Goal: Navigation & Orientation: Find specific page/section

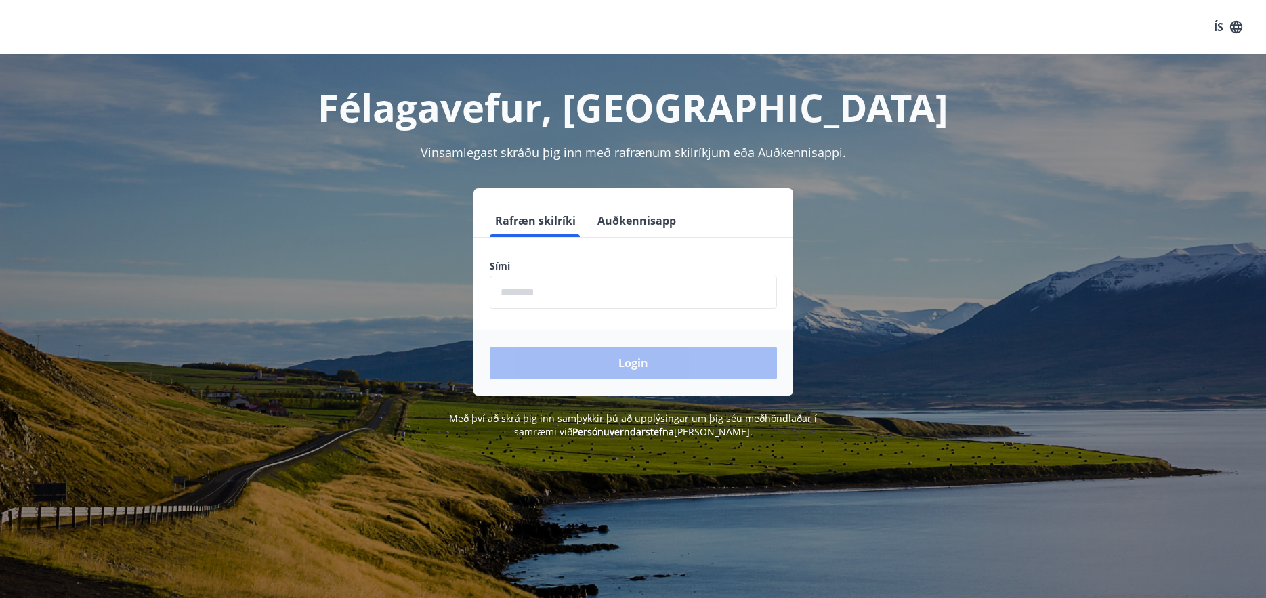
click at [576, 283] on input "phone" at bounding box center [633, 292] width 287 height 33
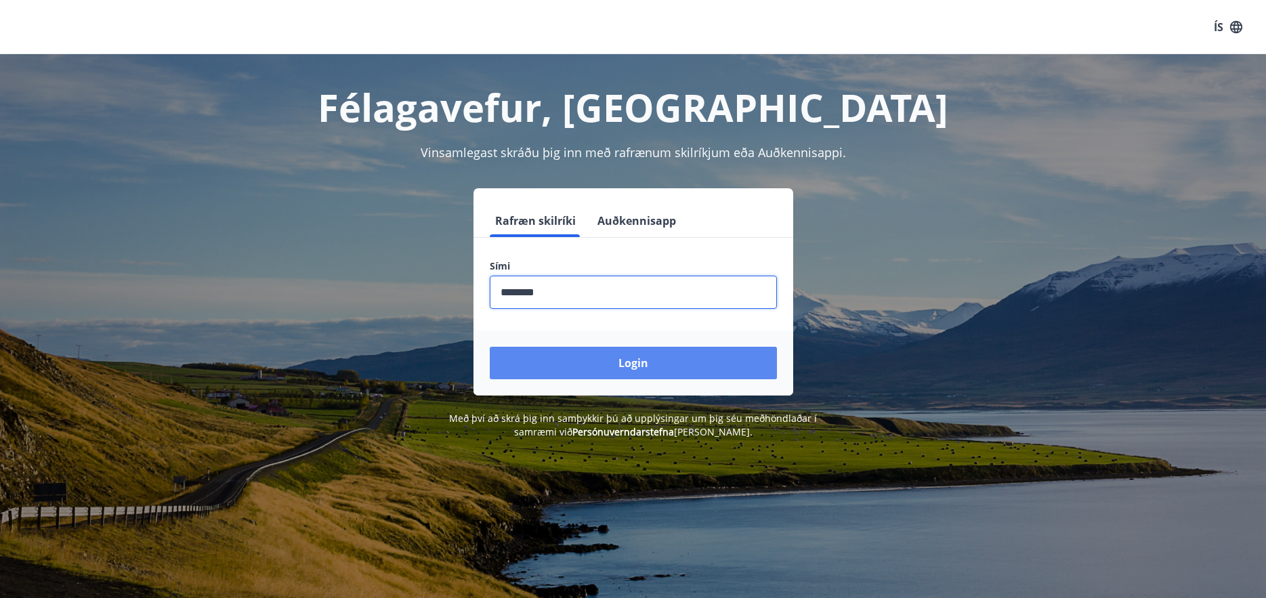
type input "********"
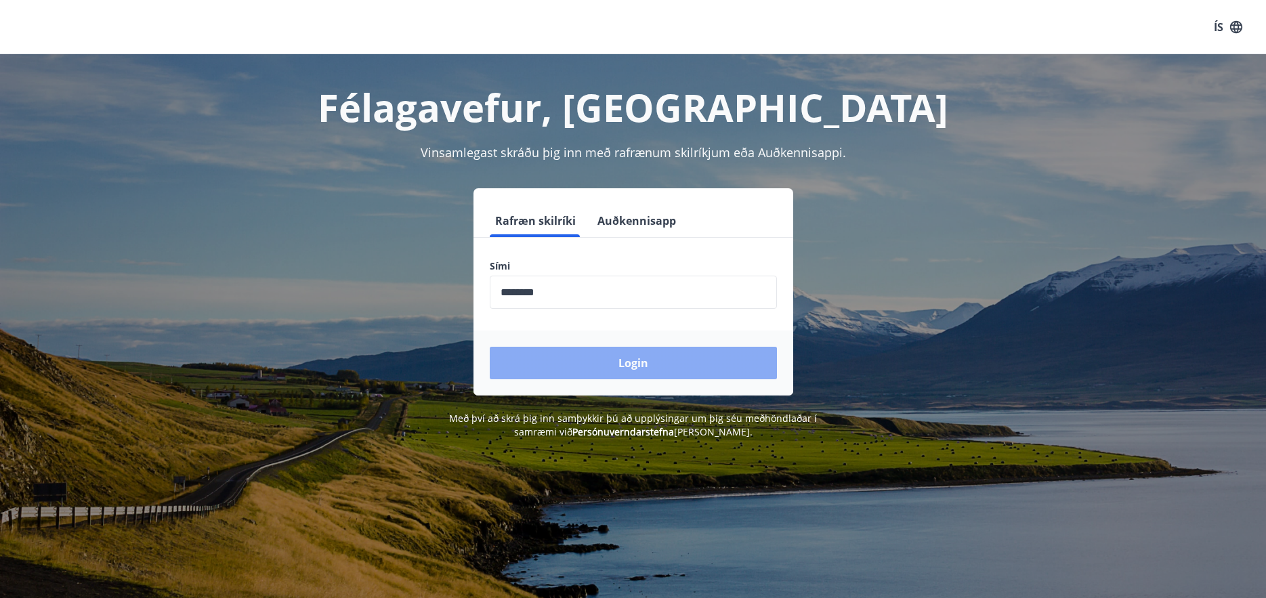
click at [610, 368] on button "Login" at bounding box center [633, 363] width 287 height 33
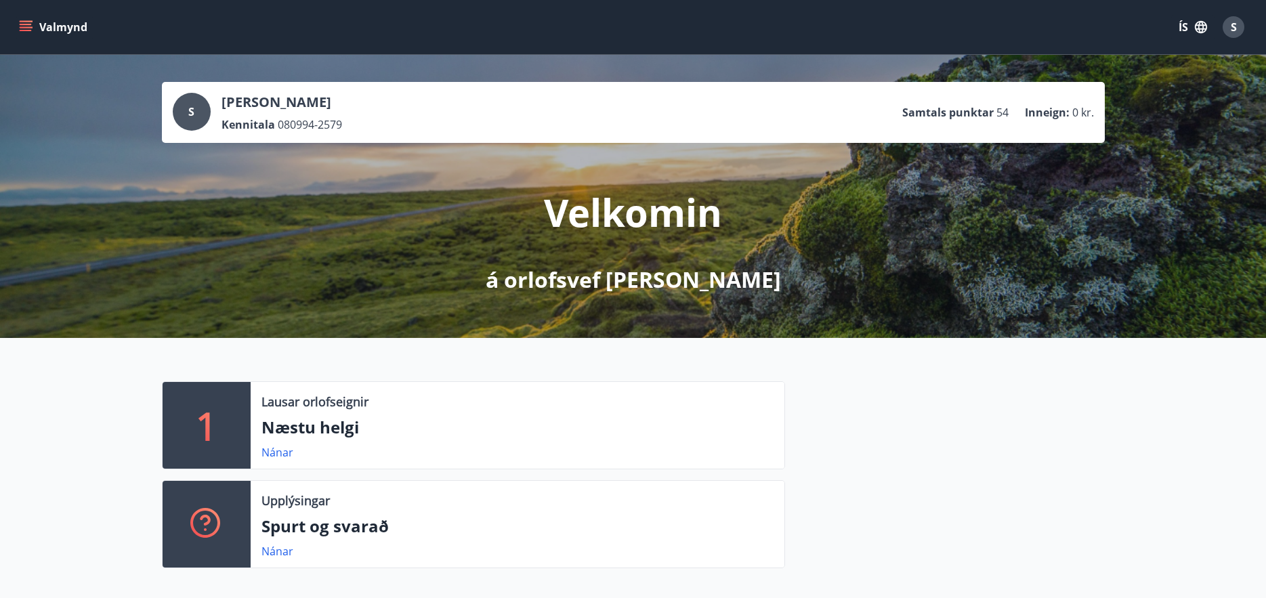
click at [22, 25] on icon "menu" at bounding box center [26, 24] width 12 height 1
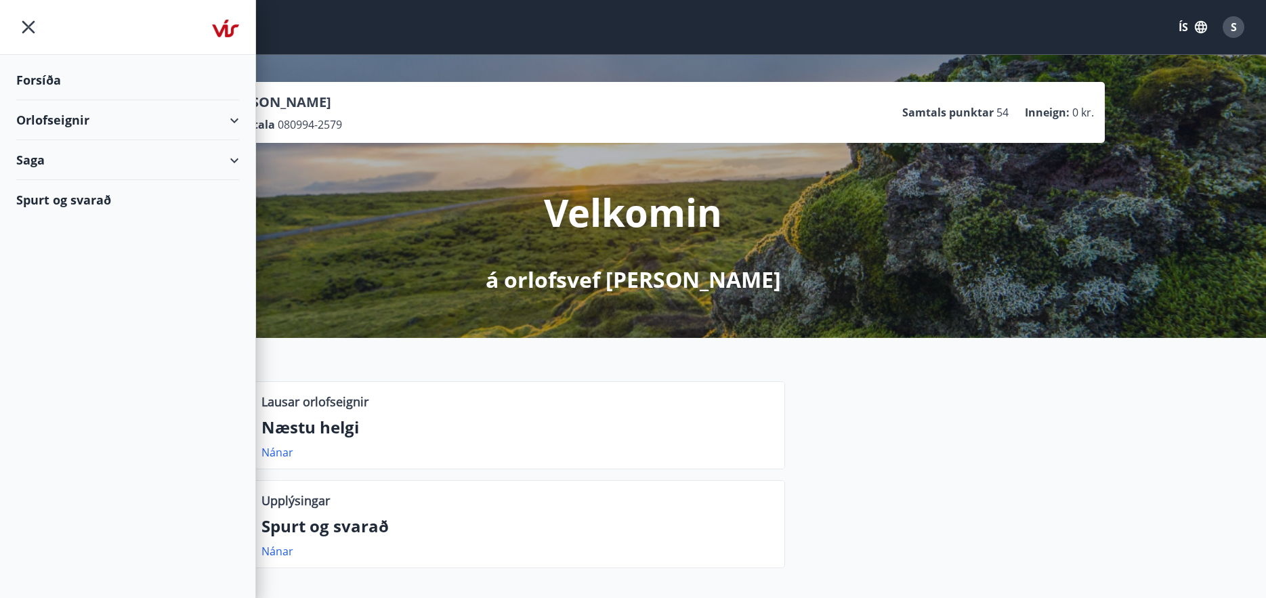
click at [230, 123] on div "Orlofseignir" at bounding box center [127, 120] width 223 height 40
click at [234, 153] on div "Saga" at bounding box center [127, 160] width 223 height 40
click at [43, 194] on div "Bókanir" at bounding box center [127, 194] width 201 height 28
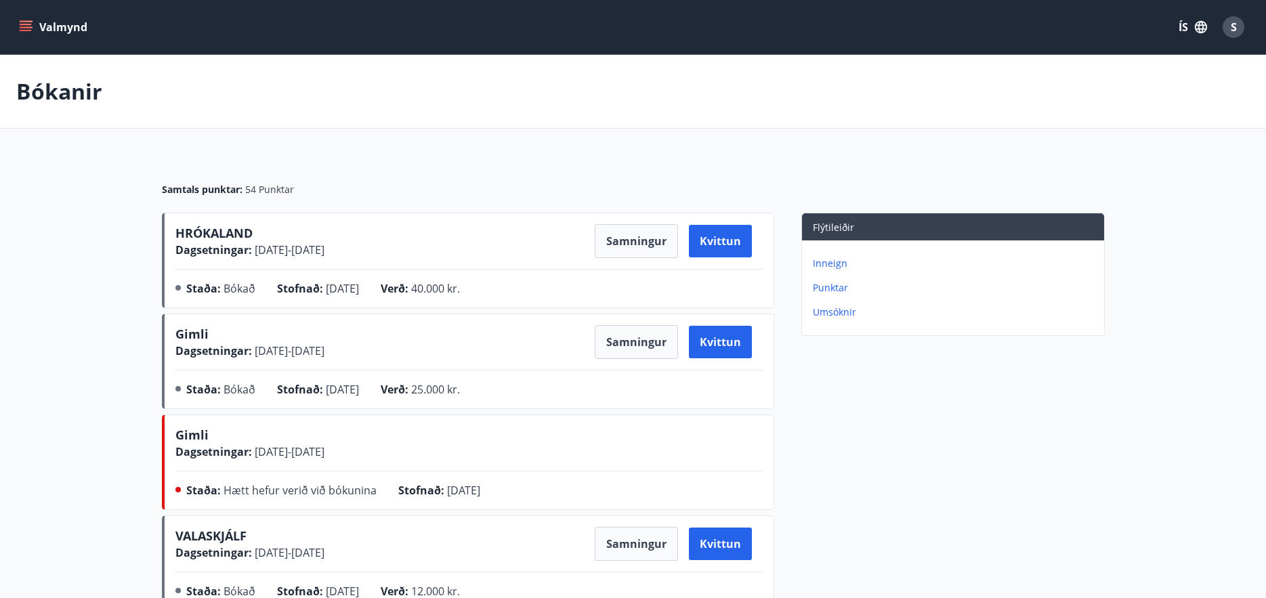
click at [33, 26] on button "Valmynd" at bounding box center [54, 27] width 77 height 24
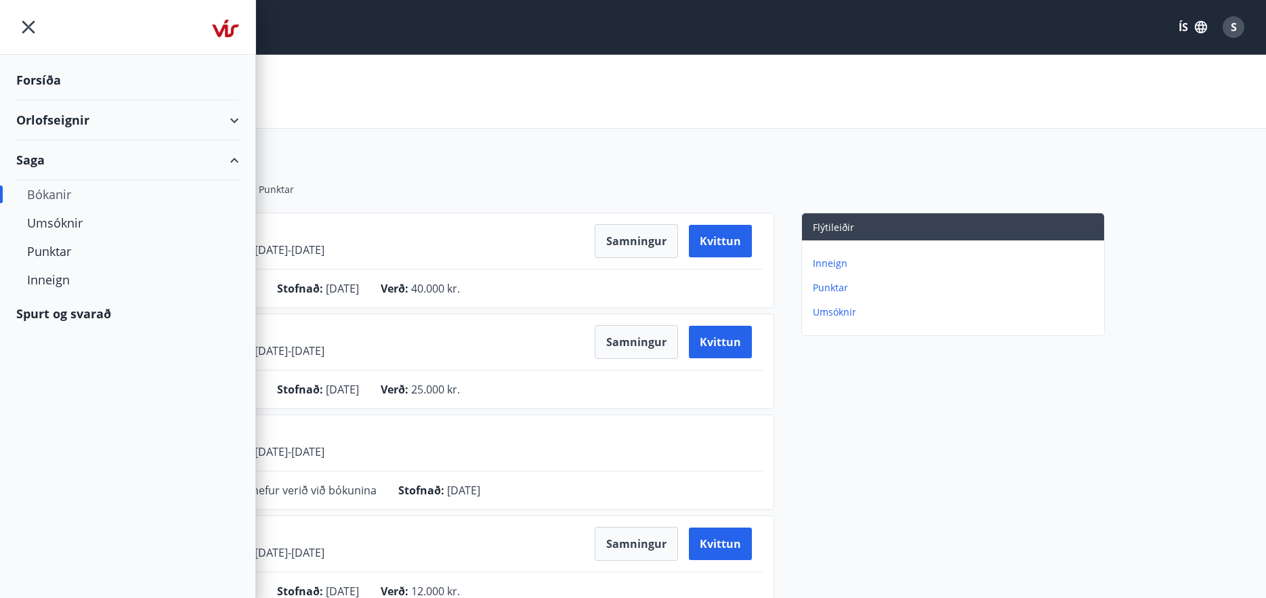
click at [47, 72] on div "Forsíða" at bounding box center [127, 80] width 223 height 40
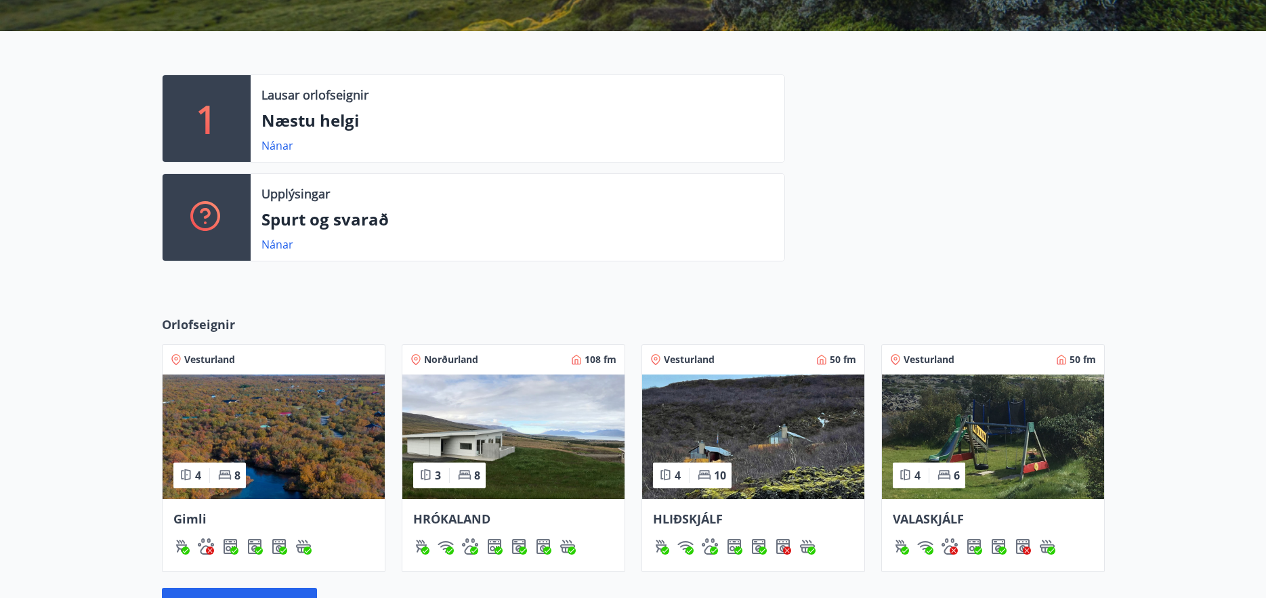
scroll to position [519, 0]
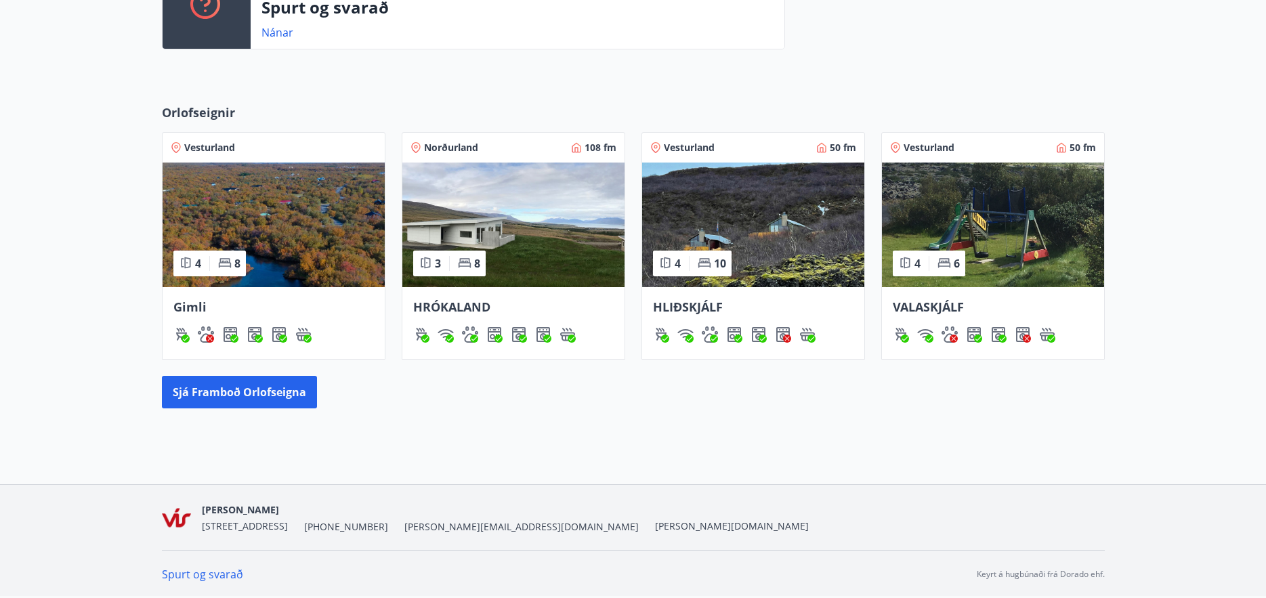
click at [553, 207] on img at bounding box center [513, 225] width 222 height 125
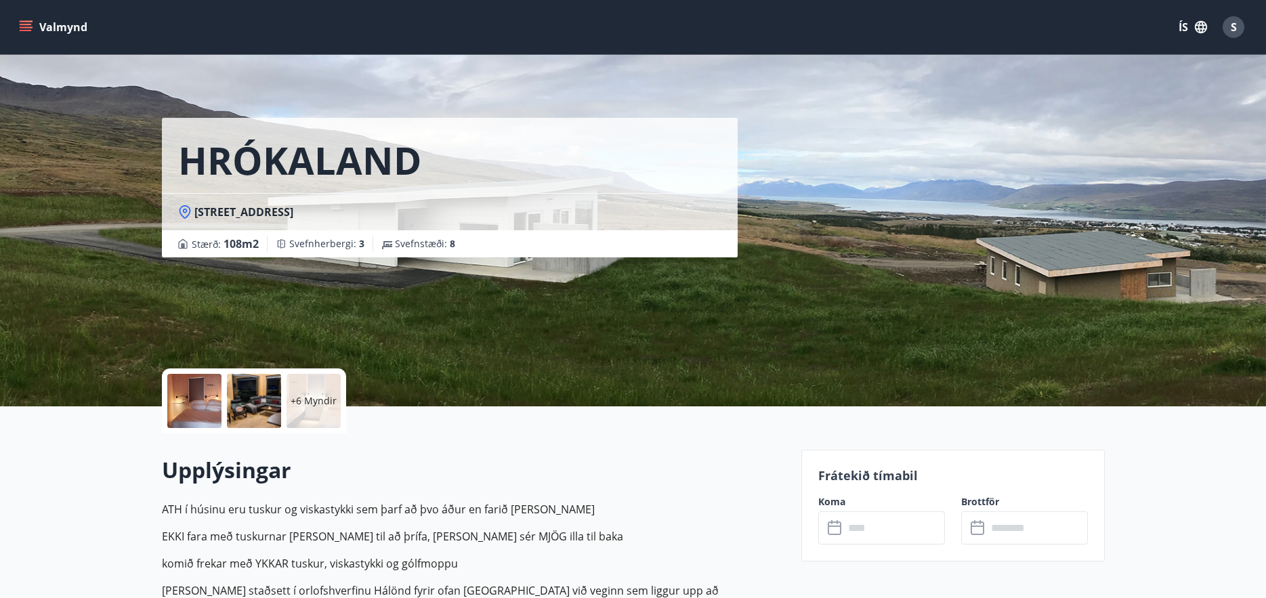
click at [33, 22] on button "Valmynd" at bounding box center [54, 27] width 77 height 24
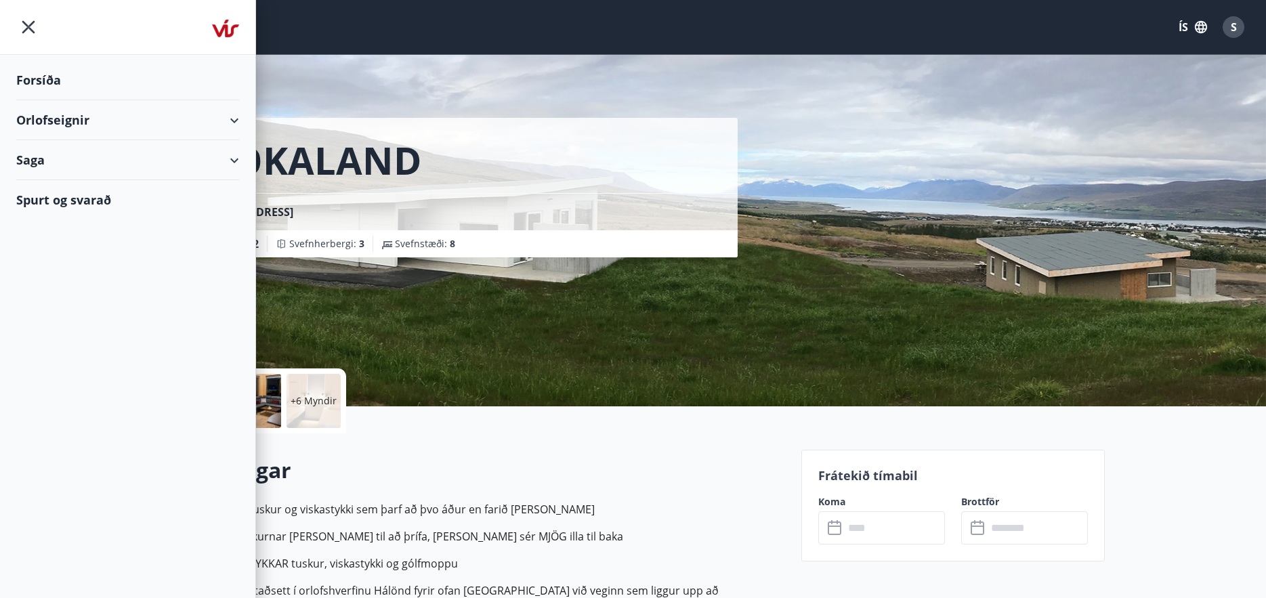
click at [231, 124] on div "Orlofseignir" at bounding box center [127, 120] width 223 height 40
click at [58, 184] on div "Bókunardagatal" at bounding box center [127, 183] width 201 height 28
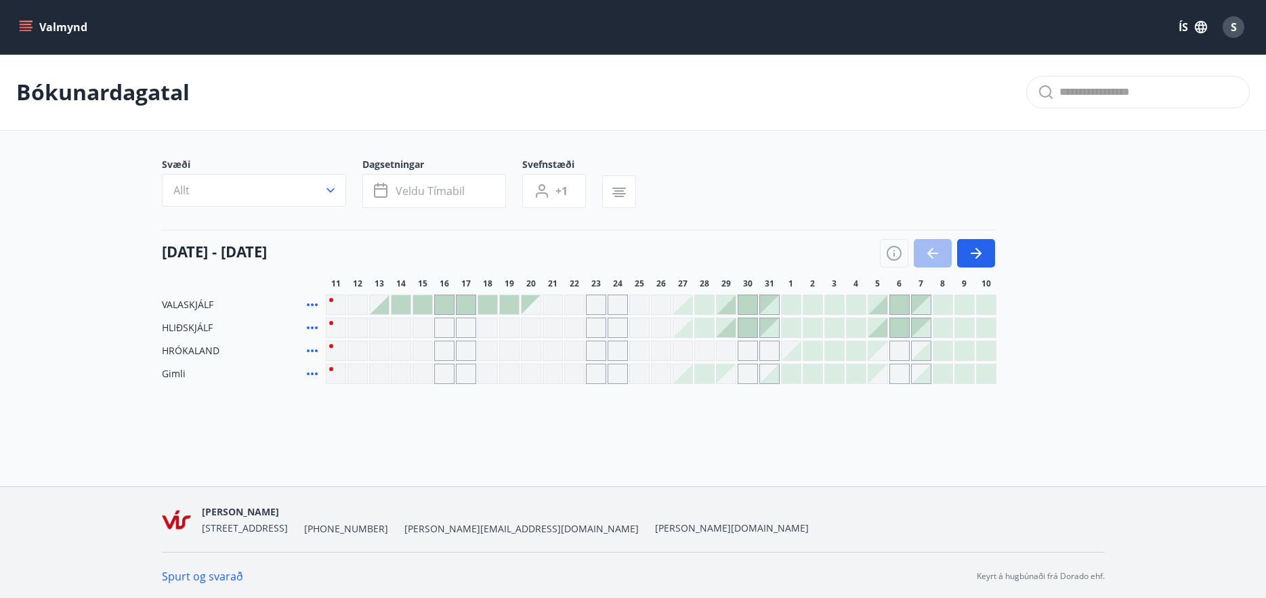
click at [34, 26] on button "Valmynd" at bounding box center [54, 27] width 77 height 24
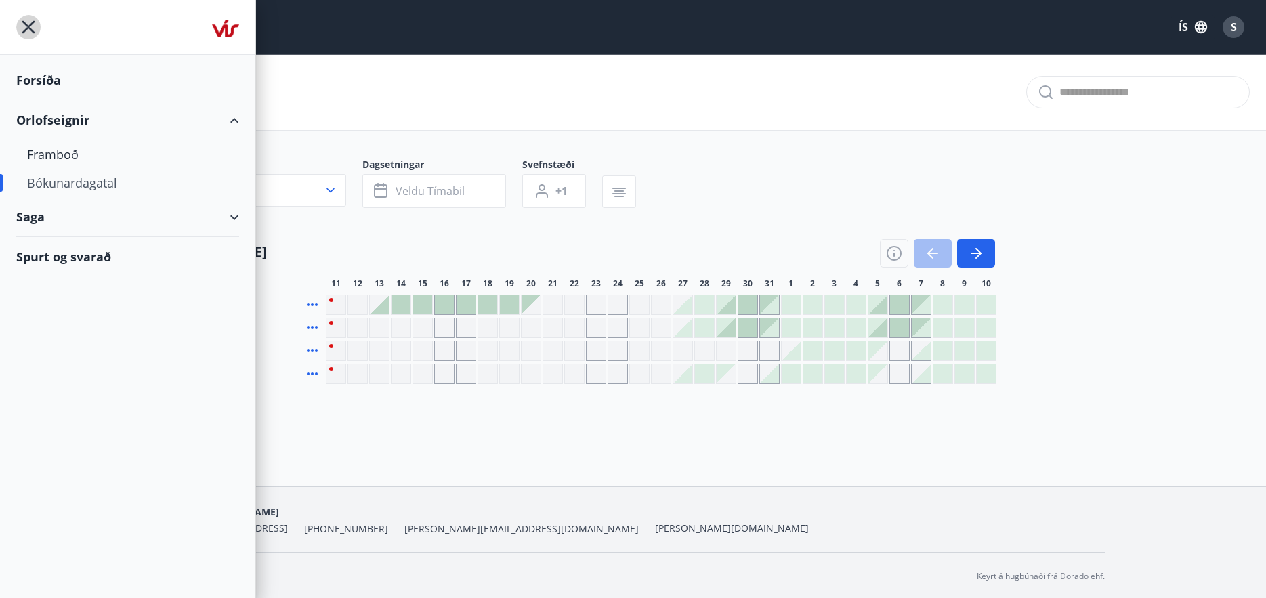
click at [27, 26] on icon "menu" at bounding box center [28, 27] width 13 height 13
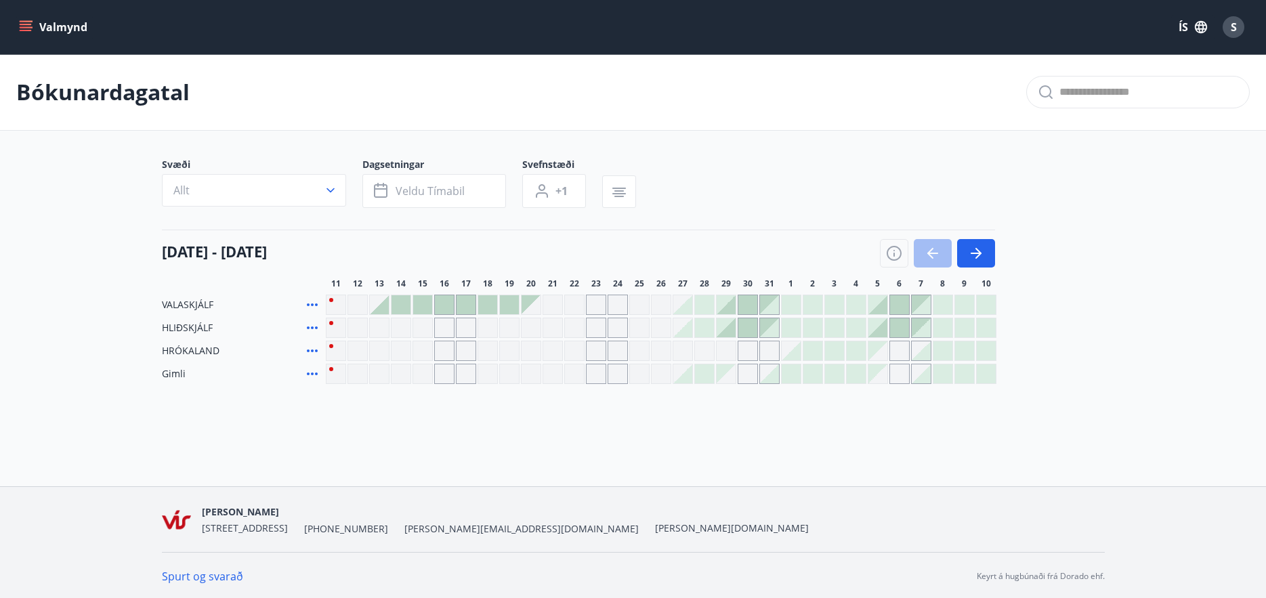
click at [30, 10] on div "Valmynd ÍS S" at bounding box center [633, 27] width 1266 height 54
click at [30, 23] on icon "menu" at bounding box center [26, 27] width 14 height 14
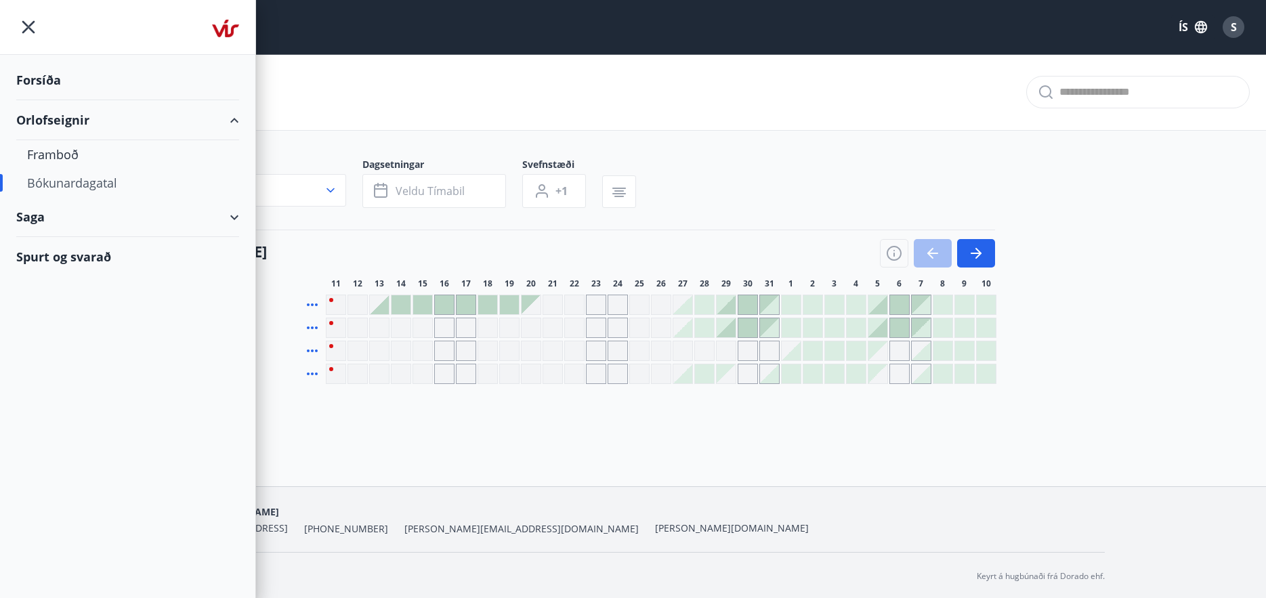
click at [35, 79] on div "Forsíða" at bounding box center [127, 80] width 223 height 40
